Goal: Information Seeking & Learning: Learn about a topic

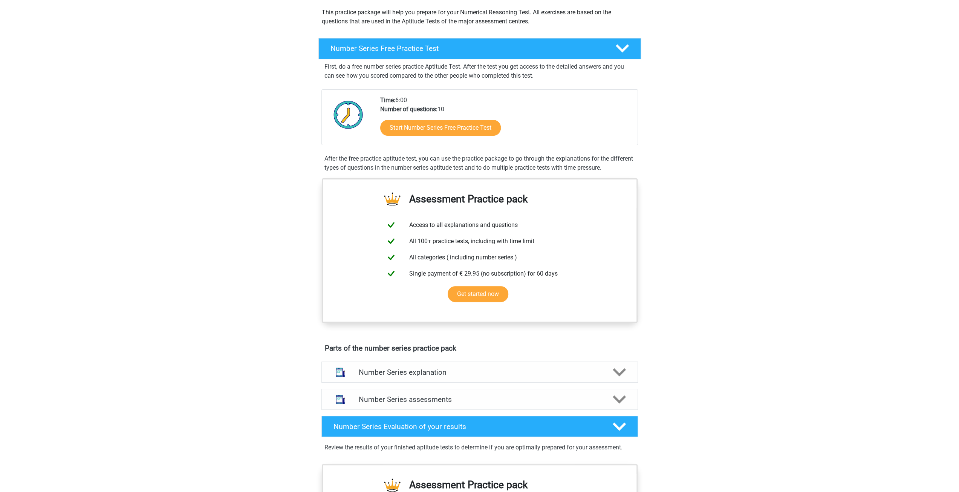
scroll to position [113, 0]
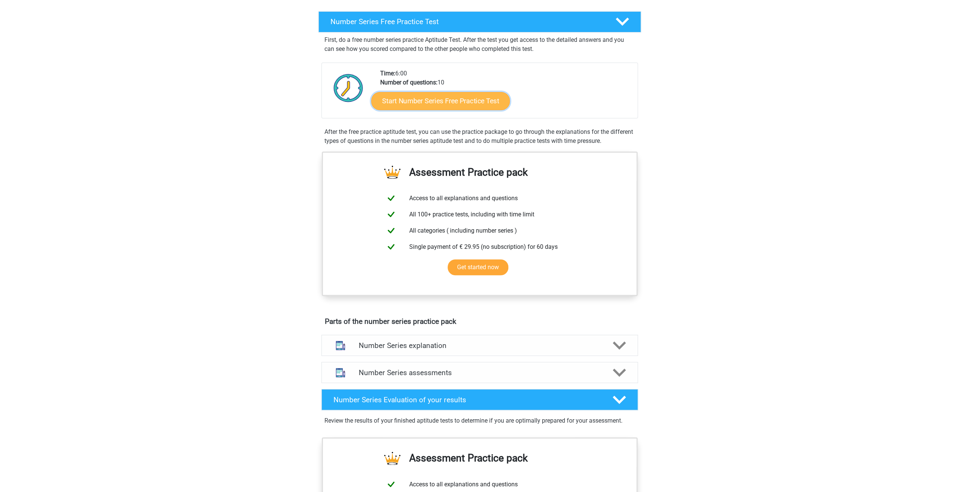
click at [426, 97] on link "Start Number Series Free Practice Test" at bounding box center [440, 101] width 139 height 18
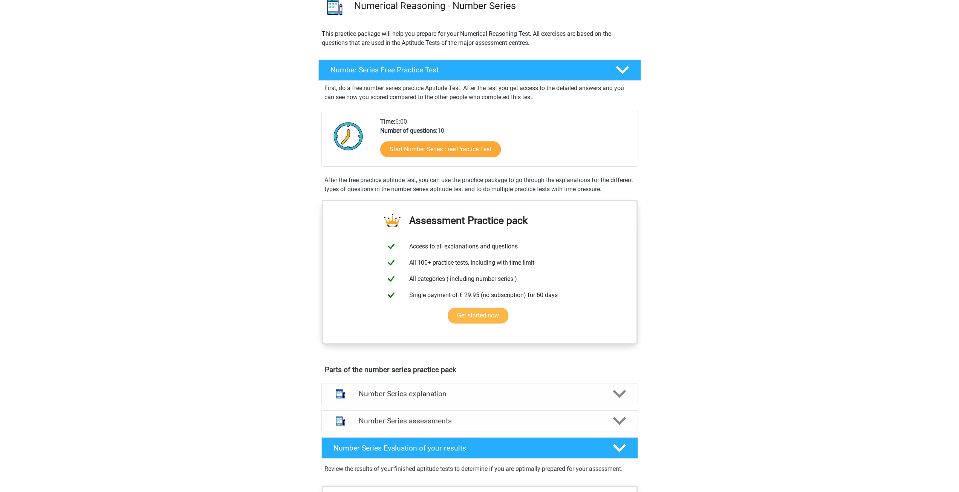
scroll to position [38, 0]
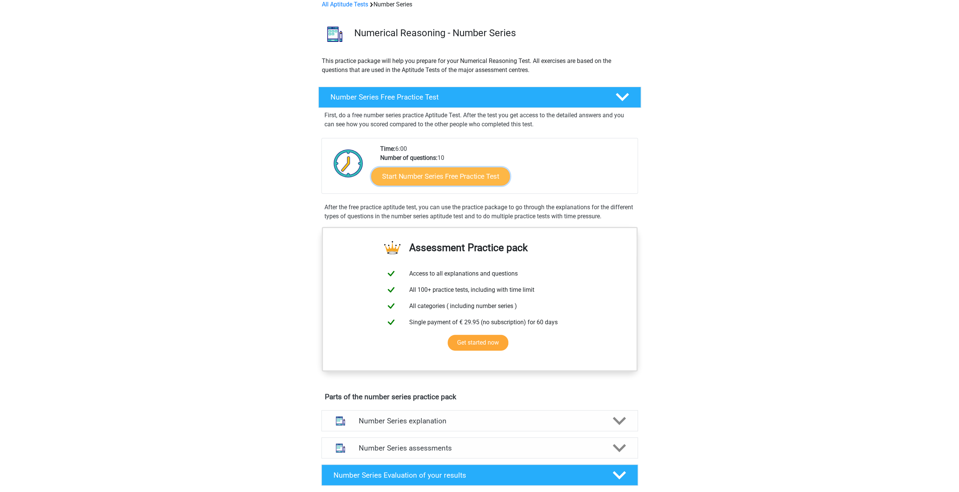
click at [471, 176] on link "Start Number Series Free Practice Test" at bounding box center [440, 176] width 139 height 18
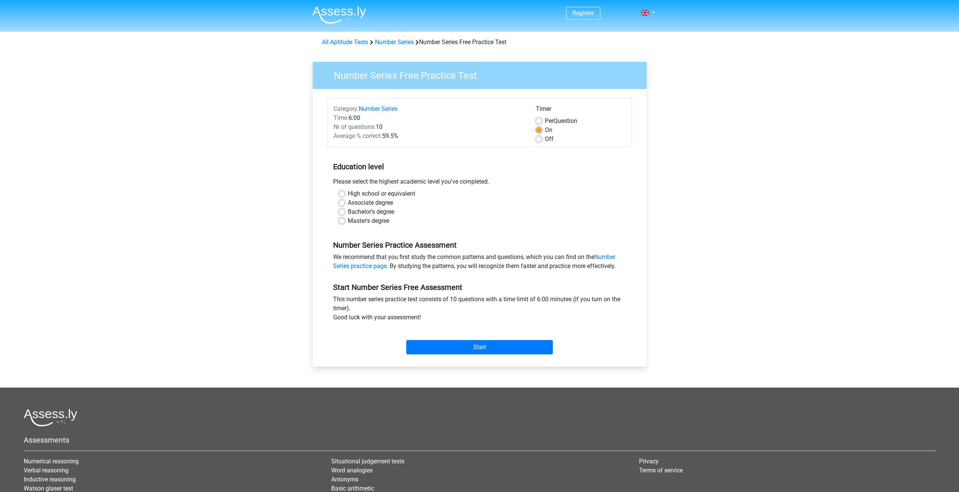
click at [372, 210] on label "Bachelor's degree" at bounding box center [371, 211] width 46 height 9
click at [345, 210] on input "Bachelor's degree" at bounding box center [342, 211] width 6 height 8
radio input "true"
click at [467, 341] on input "Start" at bounding box center [479, 347] width 147 height 14
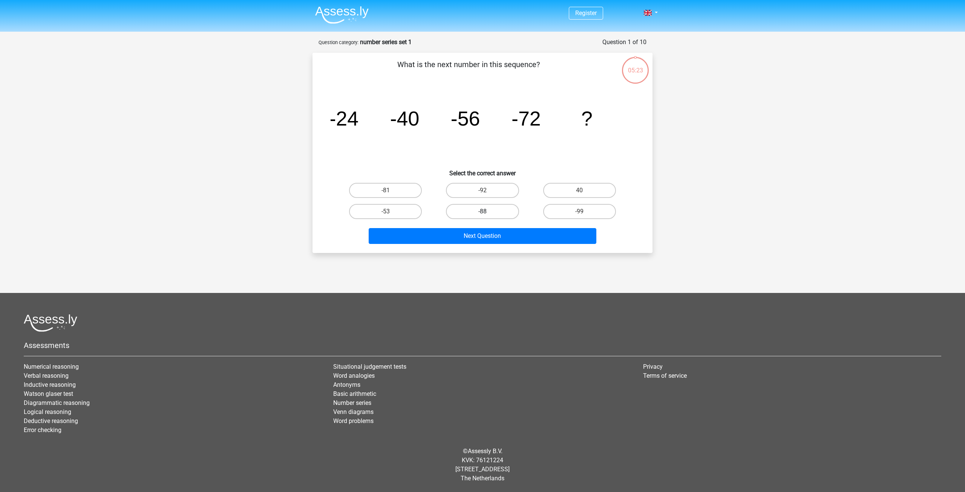
click at [466, 214] on label "-88" at bounding box center [482, 211] width 73 height 15
click at [483, 214] on input "-88" at bounding box center [485, 213] width 5 height 5
radio input "true"
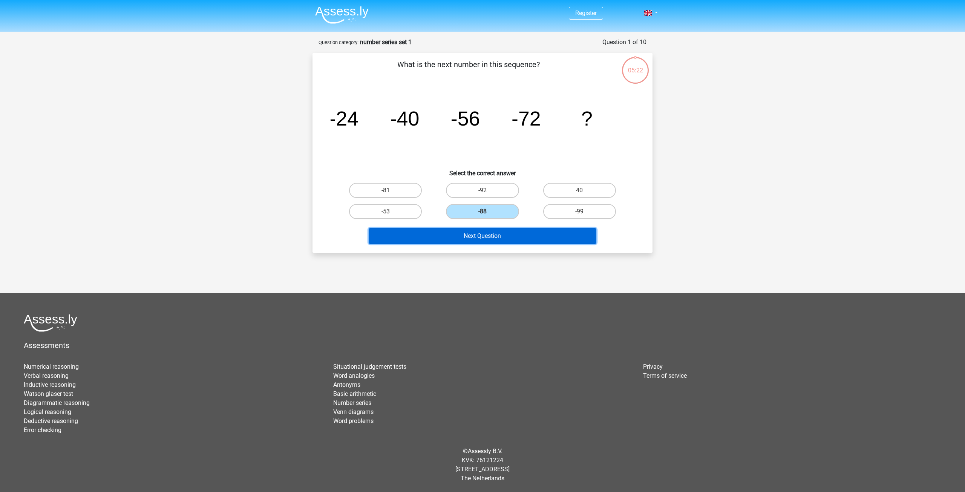
click at [464, 240] on button "Next Question" at bounding box center [483, 236] width 228 height 16
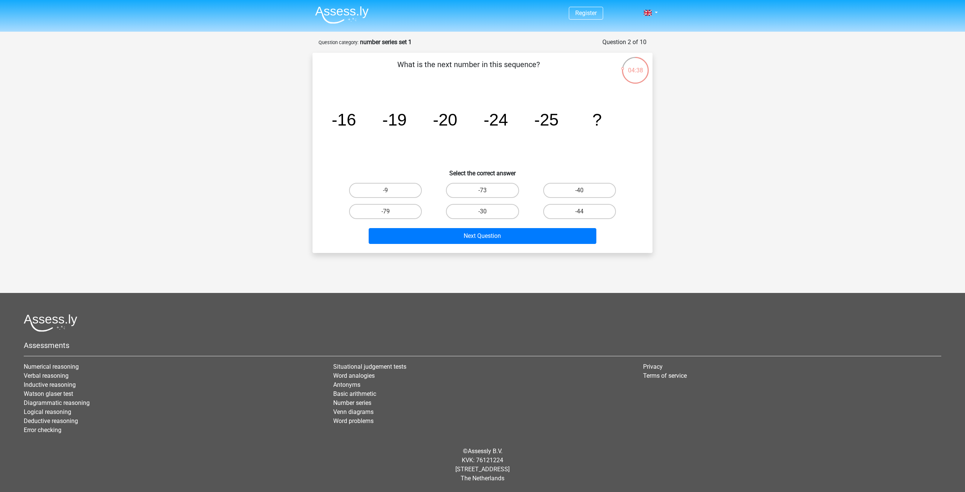
click at [492, 203] on div "-30" at bounding box center [482, 211] width 97 height 21
click at [489, 205] on label "-30" at bounding box center [482, 211] width 73 height 15
click at [487, 211] on input "-30" at bounding box center [485, 213] width 5 height 5
radio input "true"
click at [473, 260] on div "Register Nederlands English" at bounding box center [482, 235] width 965 height 470
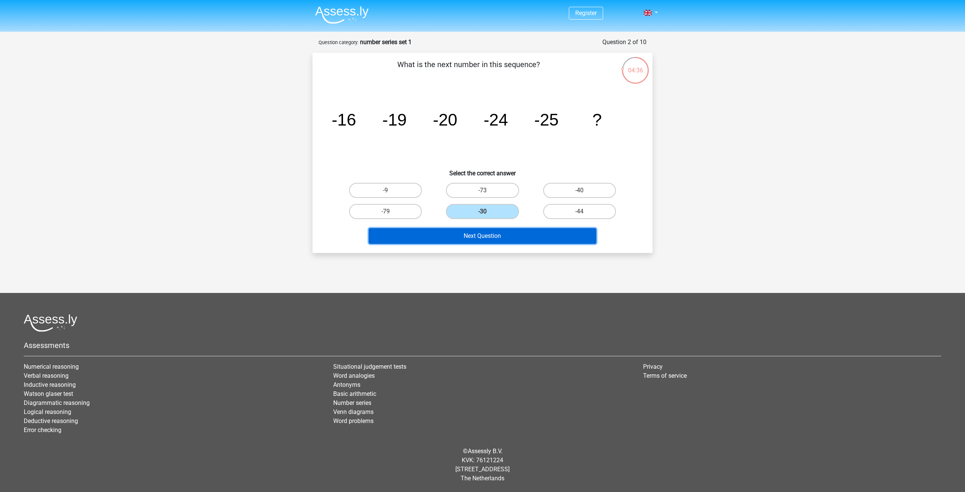
click at [474, 239] on button "Next Question" at bounding box center [483, 236] width 228 height 16
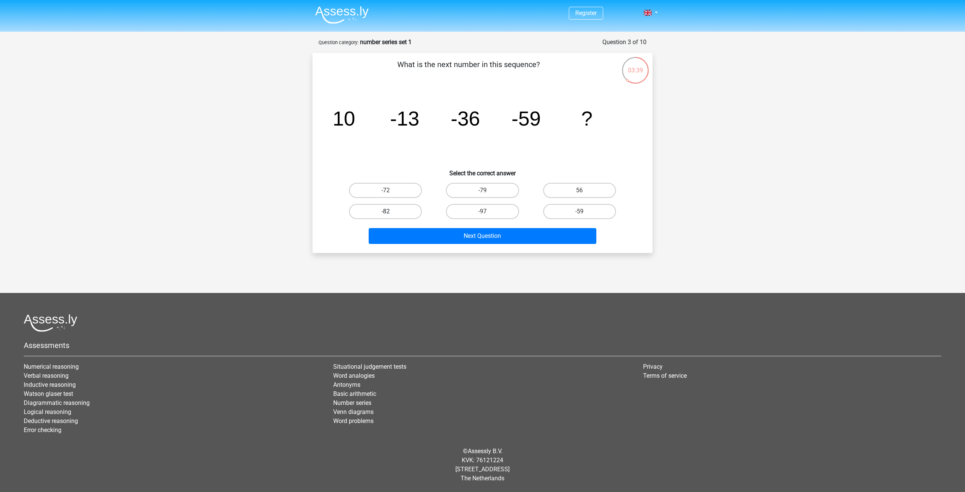
click at [385, 212] on label "-82" at bounding box center [385, 211] width 73 height 15
click at [386, 212] on input "-82" at bounding box center [388, 213] width 5 height 5
radio input "true"
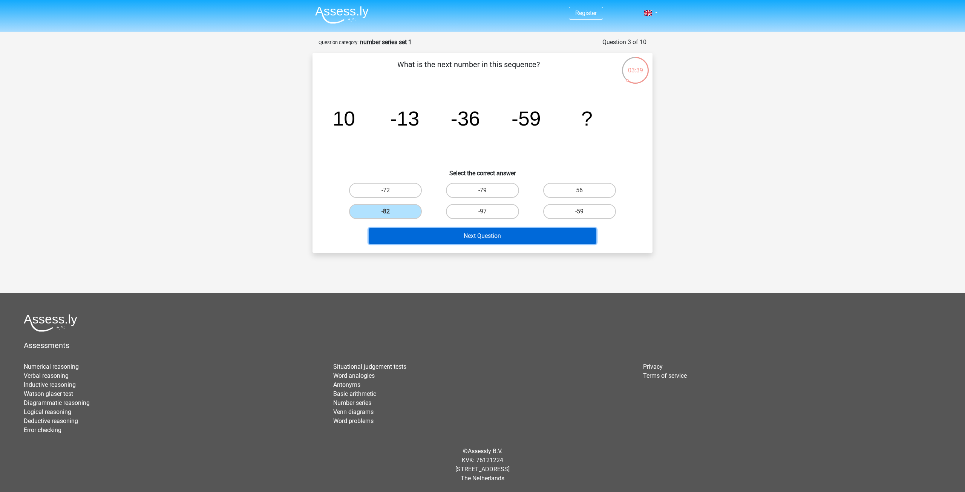
click at [425, 238] on button "Next Question" at bounding box center [483, 236] width 228 height 16
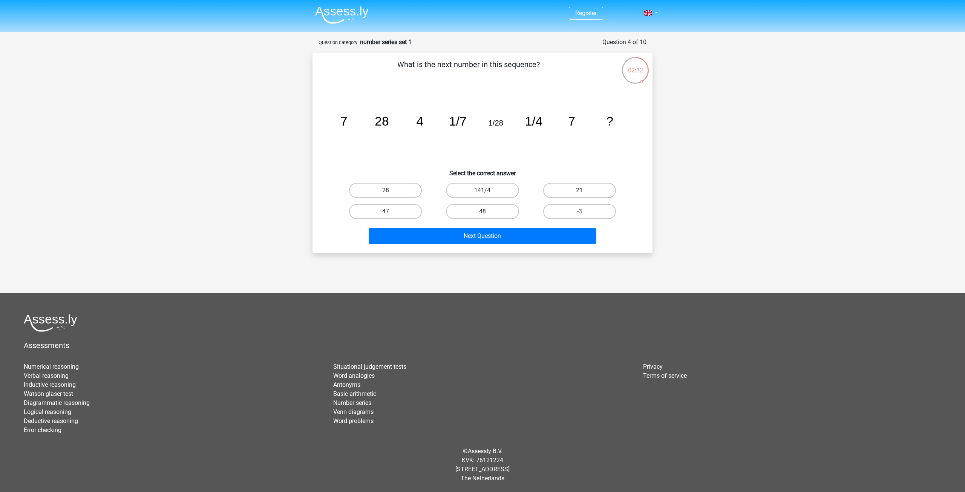
click at [397, 191] on label "28" at bounding box center [385, 190] width 73 height 15
click at [391, 191] on input "28" at bounding box center [388, 192] width 5 height 5
radio input "true"
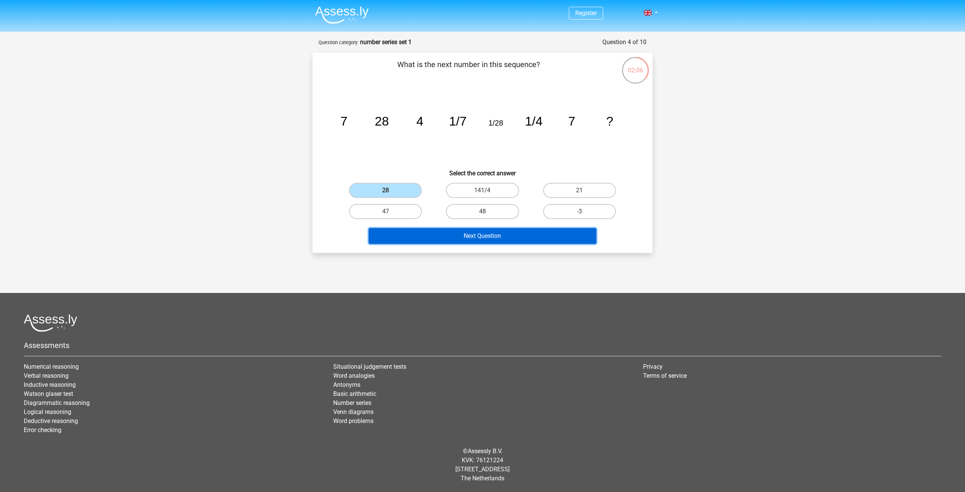
click at [450, 242] on button "Next Question" at bounding box center [483, 236] width 228 height 16
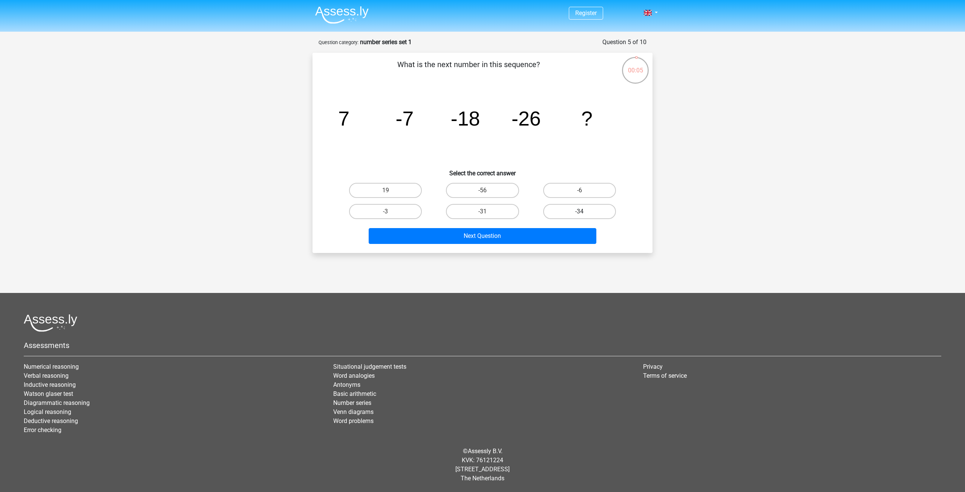
click at [563, 206] on label "-34" at bounding box center [579, 211] width 73 height 15
click at [579, 211] on input "-34" at bounding box center [581, 213] width 5 height 5
radio input "true"
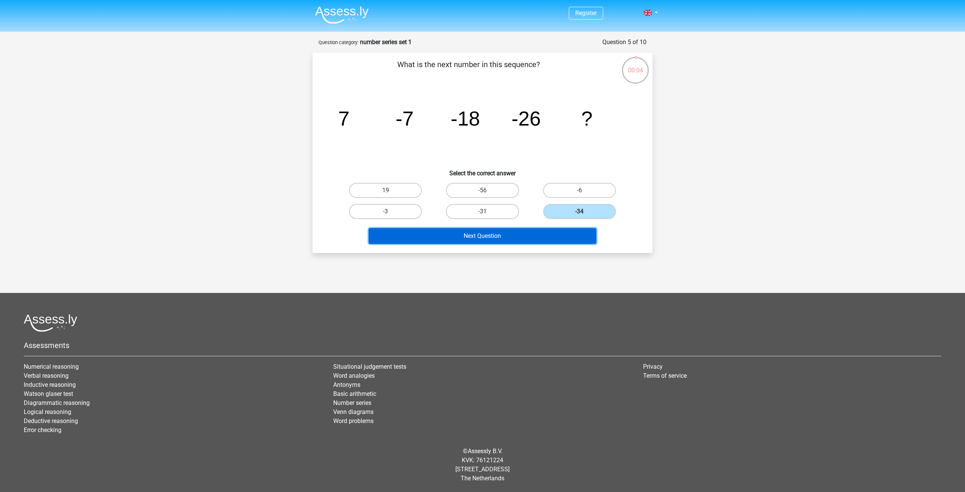
click at [503, 237] on button "Next Question" at bounding box center [483, 236] width 228 height 16
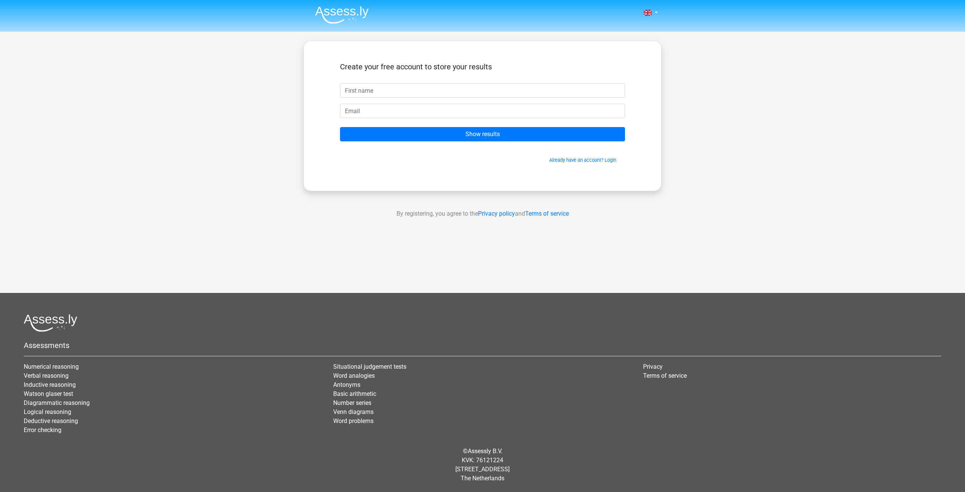
click at [429, 96] on input "text" at bounding box center [482, 90] width 285 height 14
type input "[PERSON_NAME]"
click at [402, 111] on input "email" at bounding box center [482, 111] width 285 height 14
type input "[EMAIL_ADDRESS][DOMAIN_NAME]"
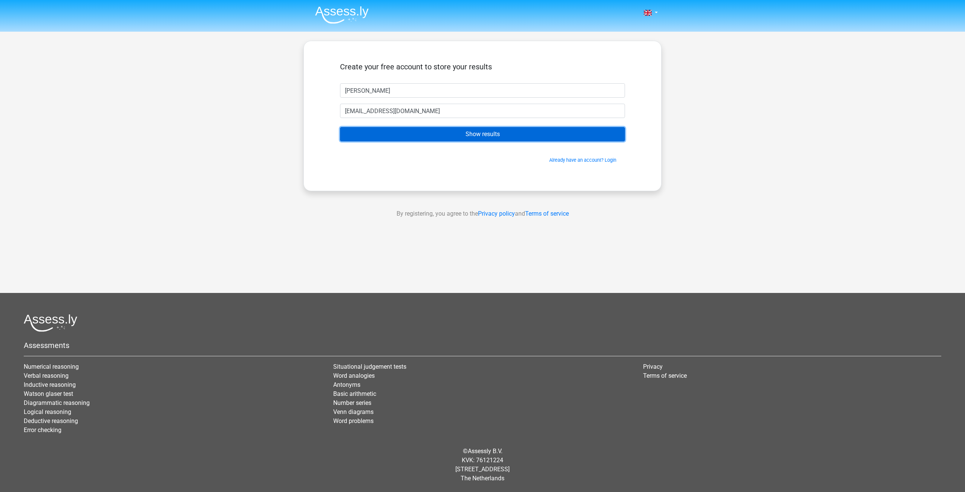
click at [418, 133] on input "Show results" at bounding box center [482, 134] width 285 height 14
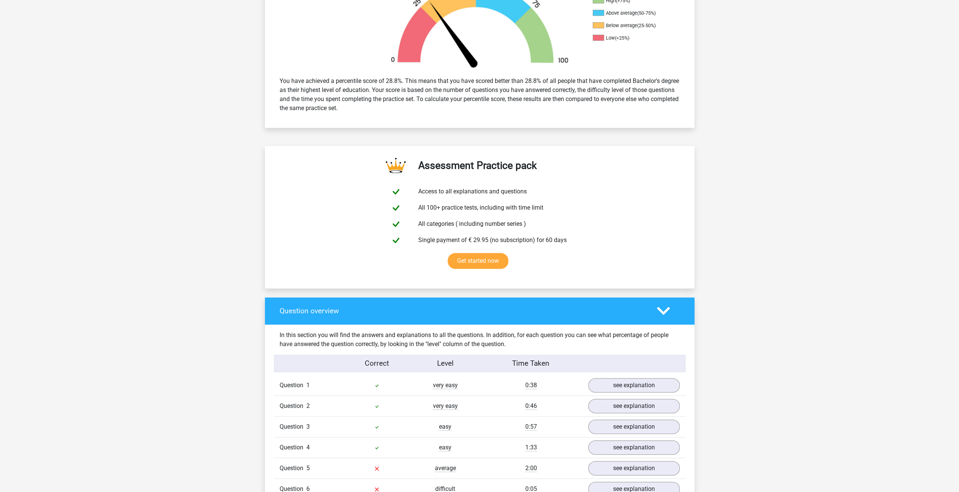
scroll to position [377, 0]
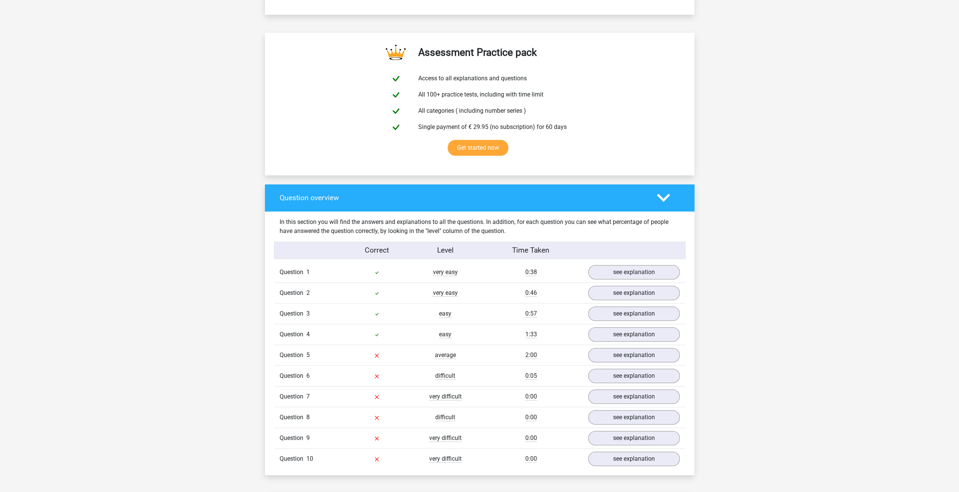
click at [589, 349] on div "see explanation" at bounding box center [634, 355] width 103 height 14
click at [589, 350] on link "see explanation" at bounding box center [633, 355] width 105 height 17
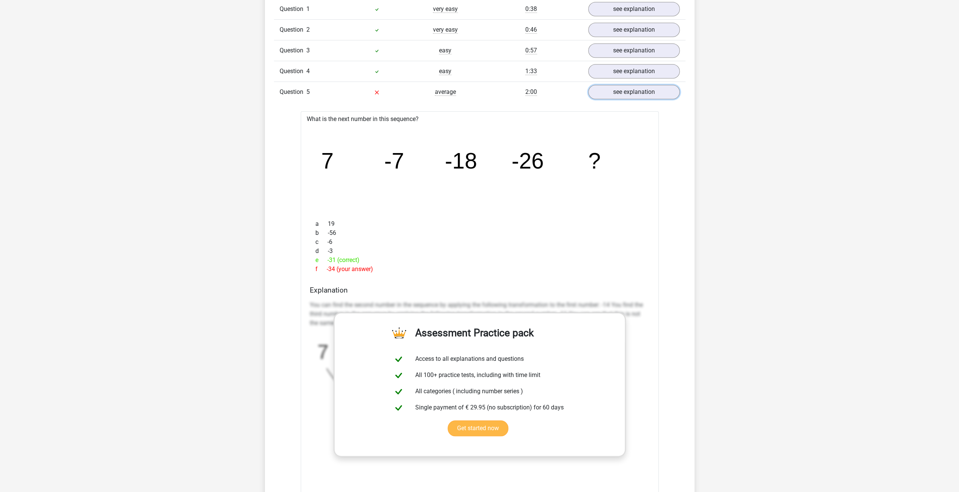
scroll to position [641, 0]
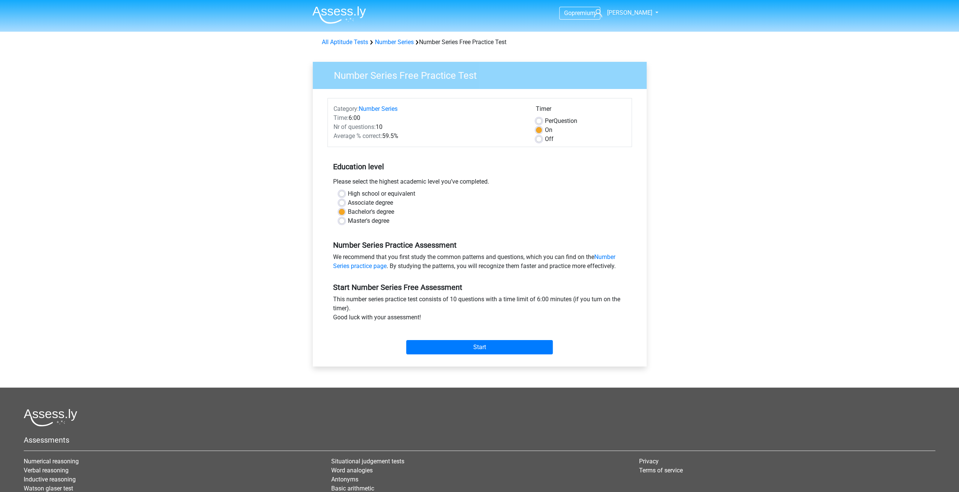
click at [471, 337] on div "Start" at bounding box center [480, 341] width 305 height 26
click at [470, 345] on input "Start" at bounding box center [479, 347] width 147 height 14
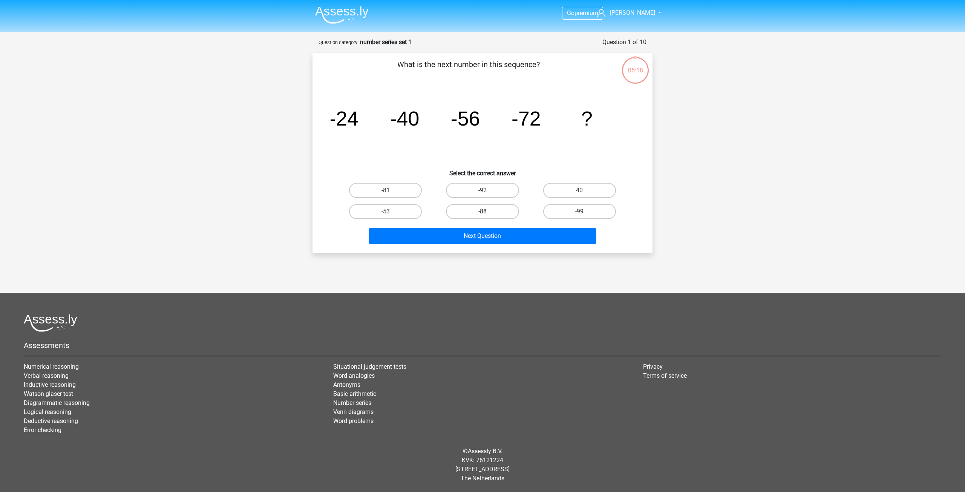
click at [495, 208] on label "-88" at bounding box center [482, 211] width 73 height 15
click at [487, 211] on input "-88" at bounding box center [485, 213] width 5 height 5
radio input "true"
click at [492, 248] on div "What is the next number in this sequence? image/svg+xml -24 -40 -56 -72 ? Selec…" at bounding box center [482, 153] width 340 height 200
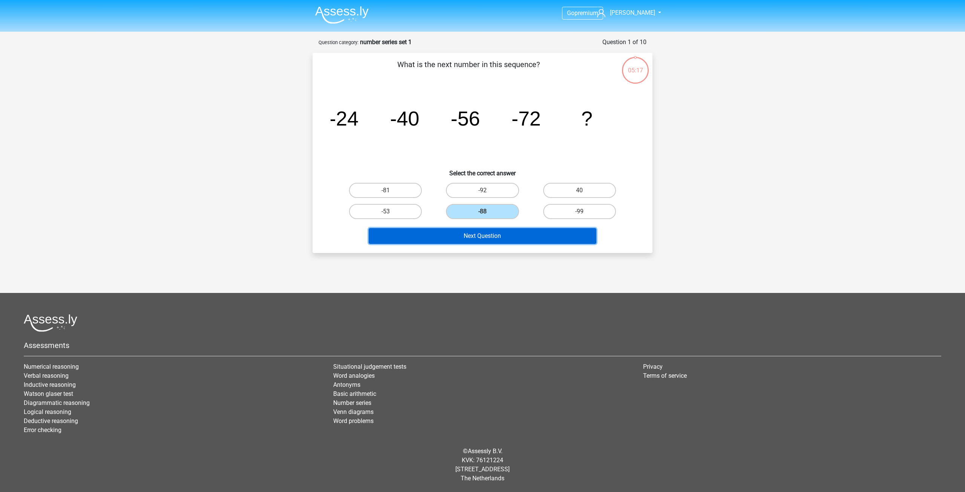
click at [492, 236] on button "Next Question" at bounding box center [483, 236] width 228 height 16
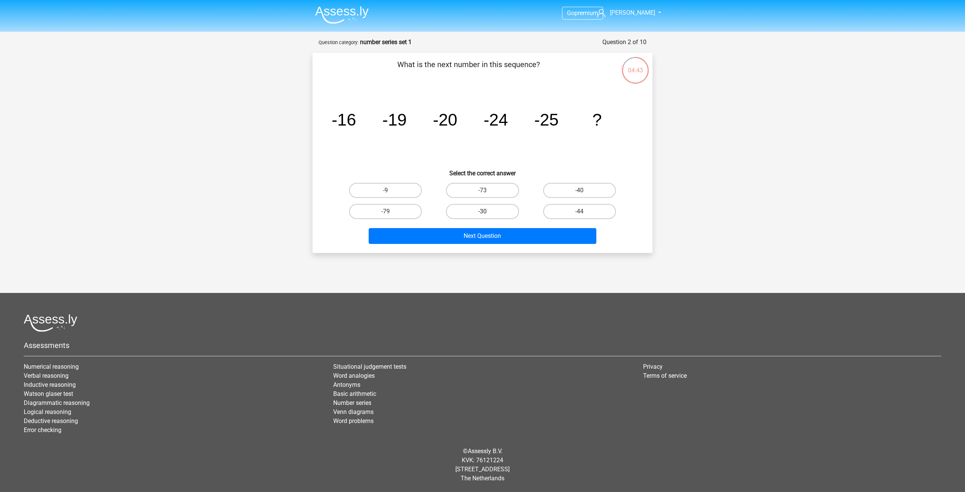
click at [485, 209] on label "-30" at bounding box center [482, 211] width 73 height 15
click at [485, 211] on input "-30" at bounding box center [485, 213] width 5 height 5
radio input "true"
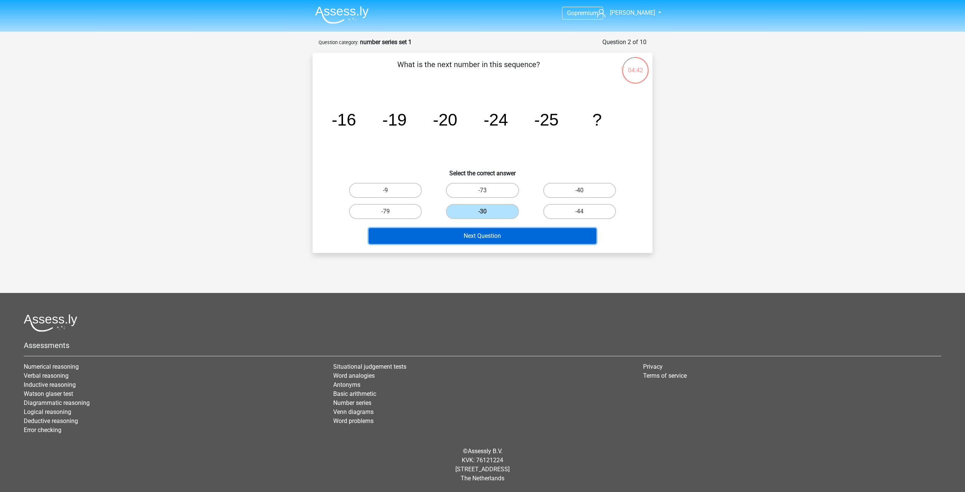
click at [485, 235] on button "Next Question" at bounding box center [483, 236] width 228 height 16
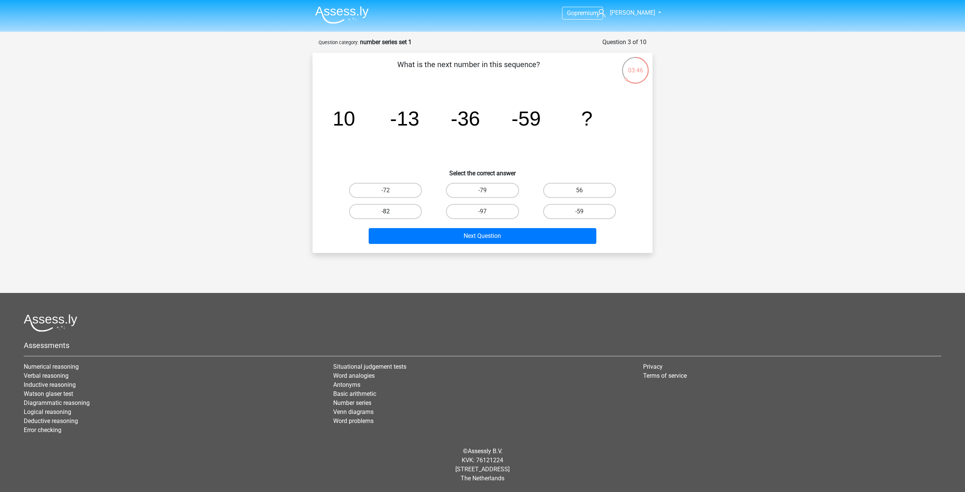
click at [375, 218] on label "-82" at bounding box center [385, 211] width 73 height 15
click at [386, 216] on input "-82" at bounding box center [388, 213] width 5 height 5
radio input "true"
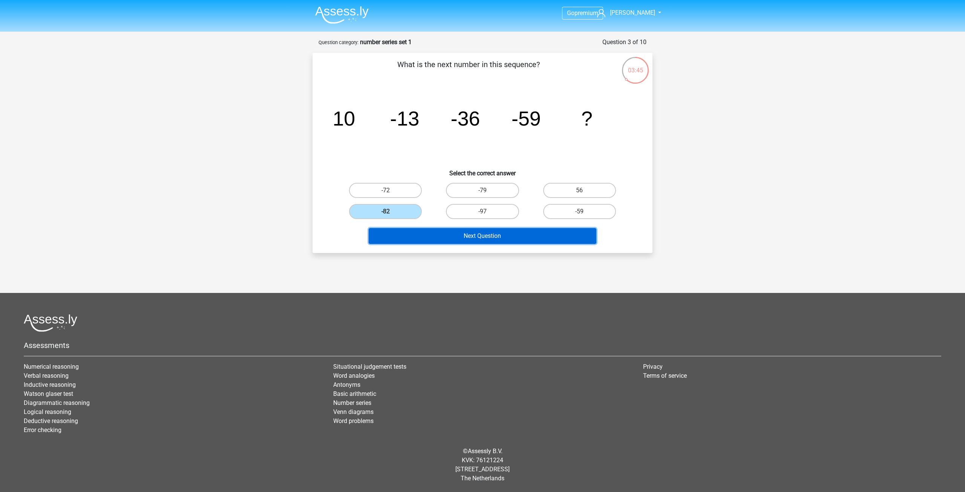
click at [406, 236] on button "Next Question" at bounding box center [483, 236] width 228 height 16
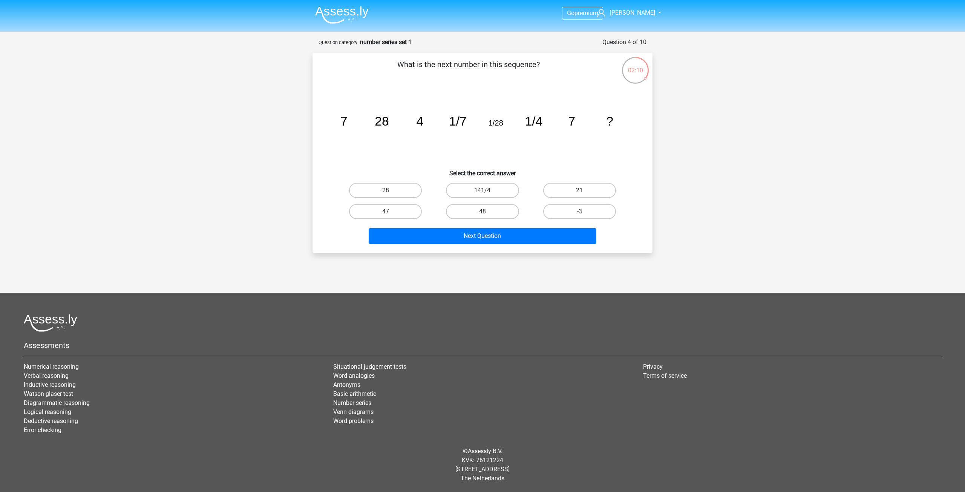
click at [377, 185] on label "28" at bounding box center [385, 190] width 73 height 15
click at [386, 190] on input "28" at bounding box center [388, 192] width 5 height 5
radio input "true"
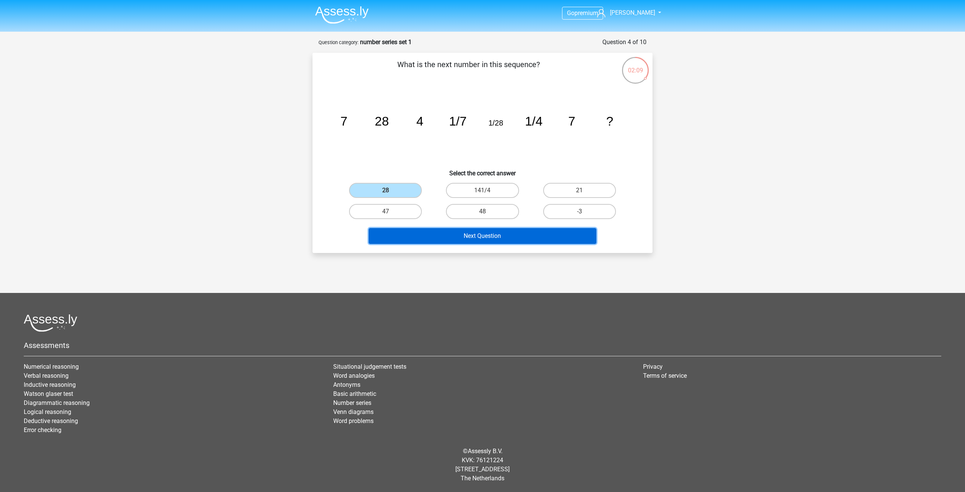
click at [415, 233] on button "Next Question" at bounding box center [483, 236] width 228 height 16
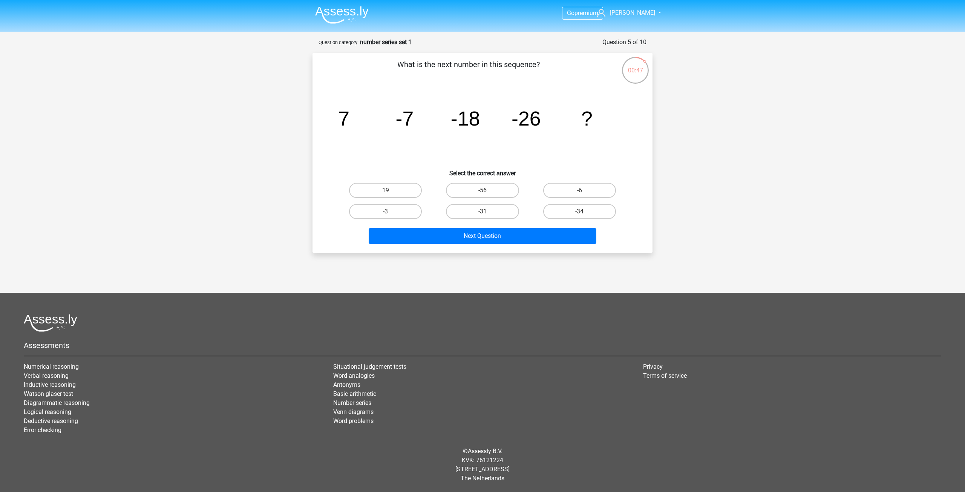
click at [483, 211] on input "-31" at bounding box center [485, 213] width 5 height 5
radio input "true"
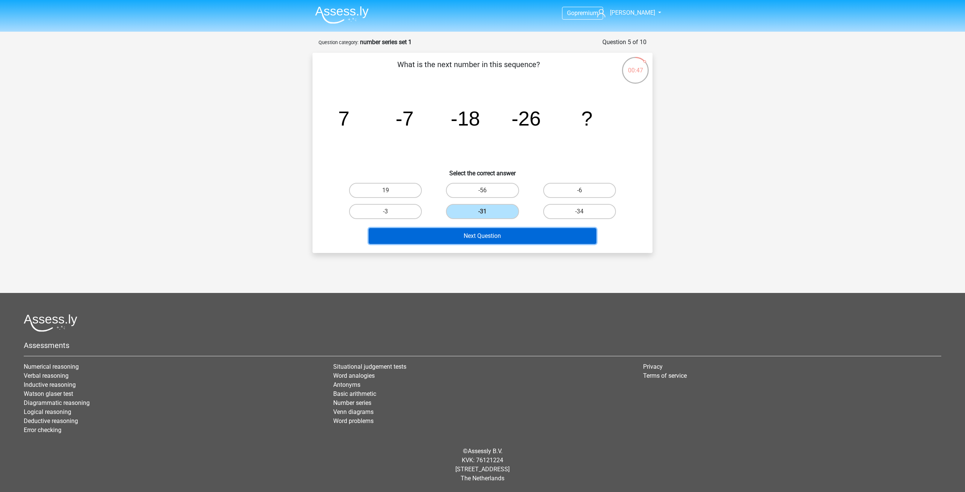
click at [480, 233] on button "Next Question" at bounding box center [483, 236] width 228 height 16
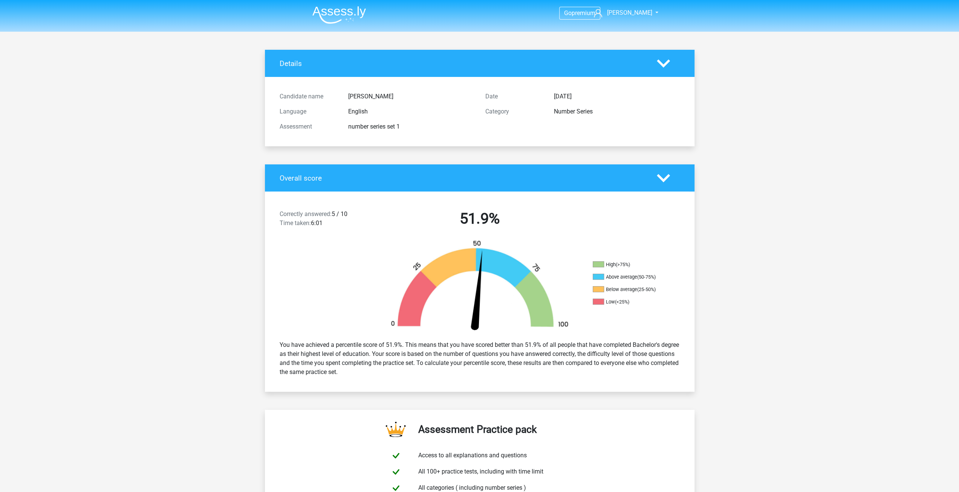
click at [491, 192] on div "Correctly answered: 5 / 10 Time taken: 6:01 51.9% High (>75%) Above average (50…" at bounding box center [480, 291] width 418 height 200
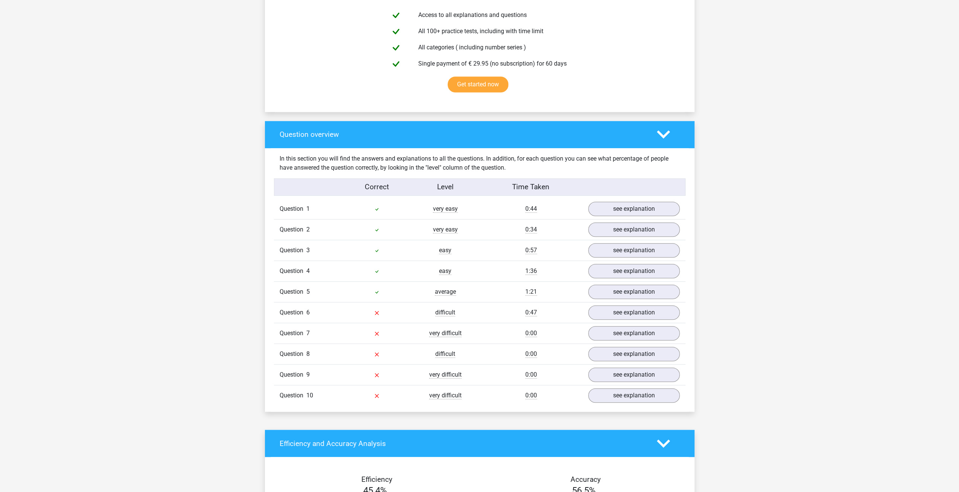
scroll to position [452, 0]
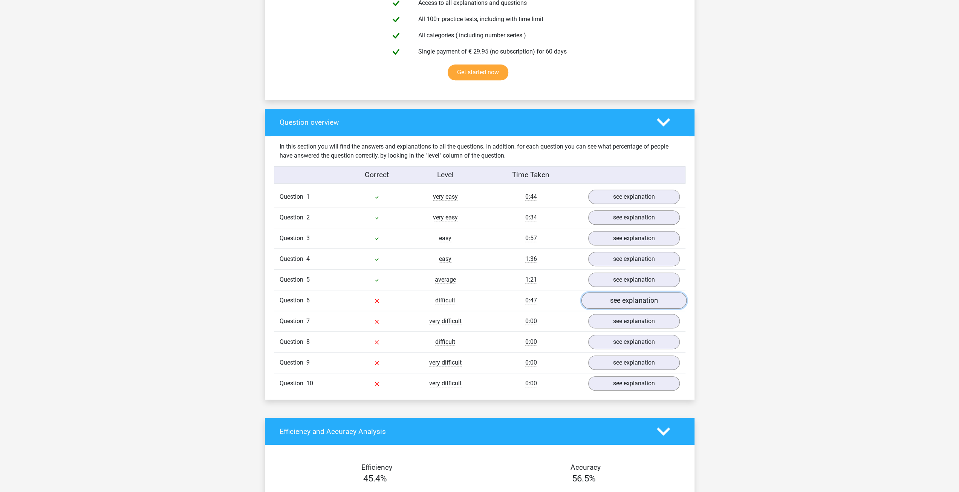
click at [604, 293] on link "see explanation" at bounding box center [633, 301] width 105 height 17
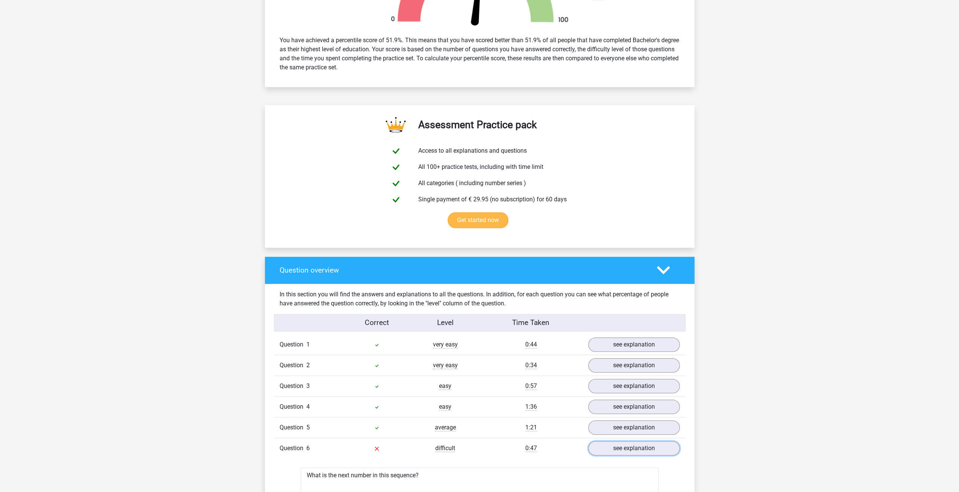
scroll to position [264, 0]
